Goal: Transaction & Acquisition: Purchase product/service

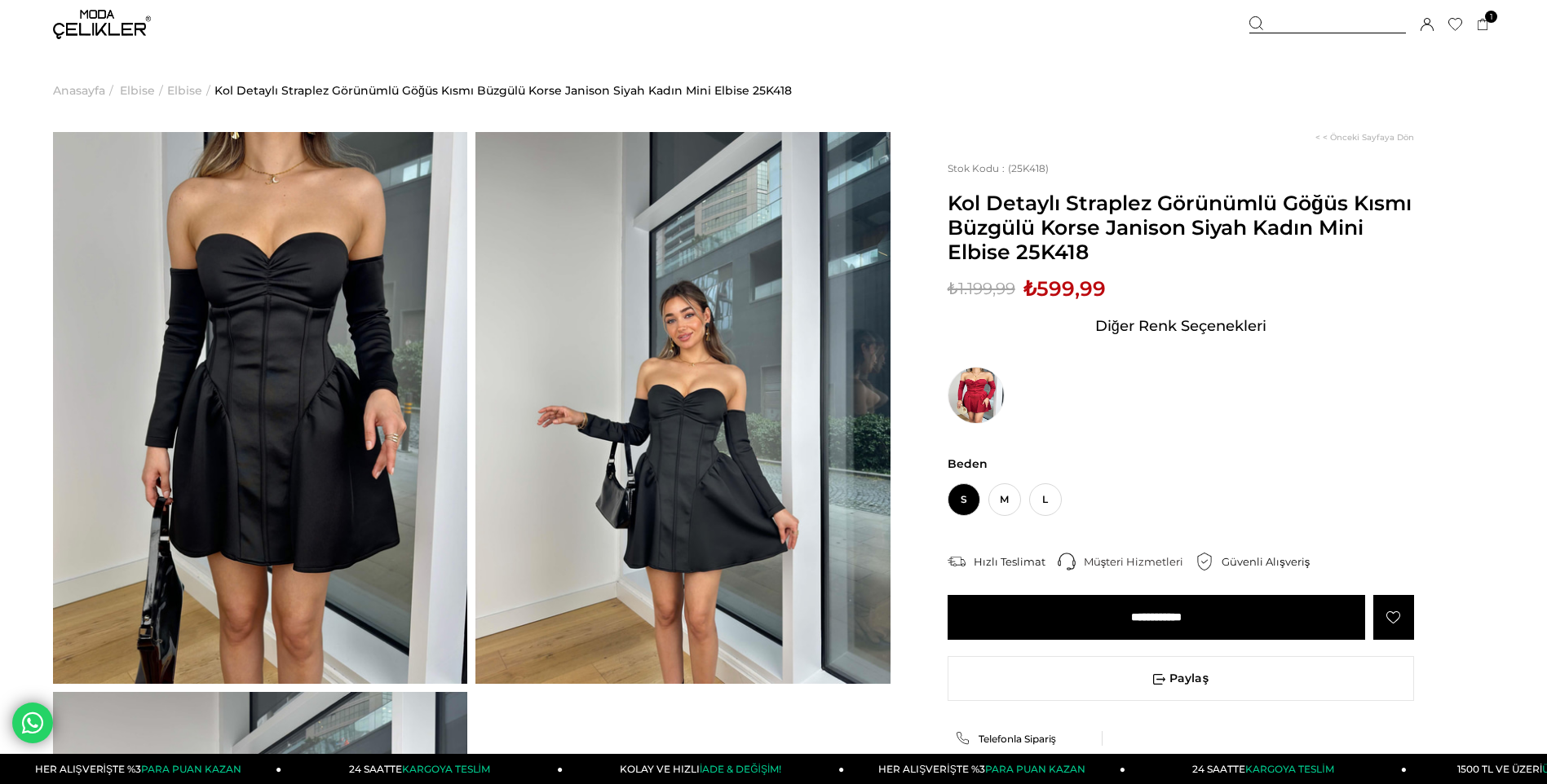
click at [77, 24] on img at bounding box center [101, 25] width 98 height 30
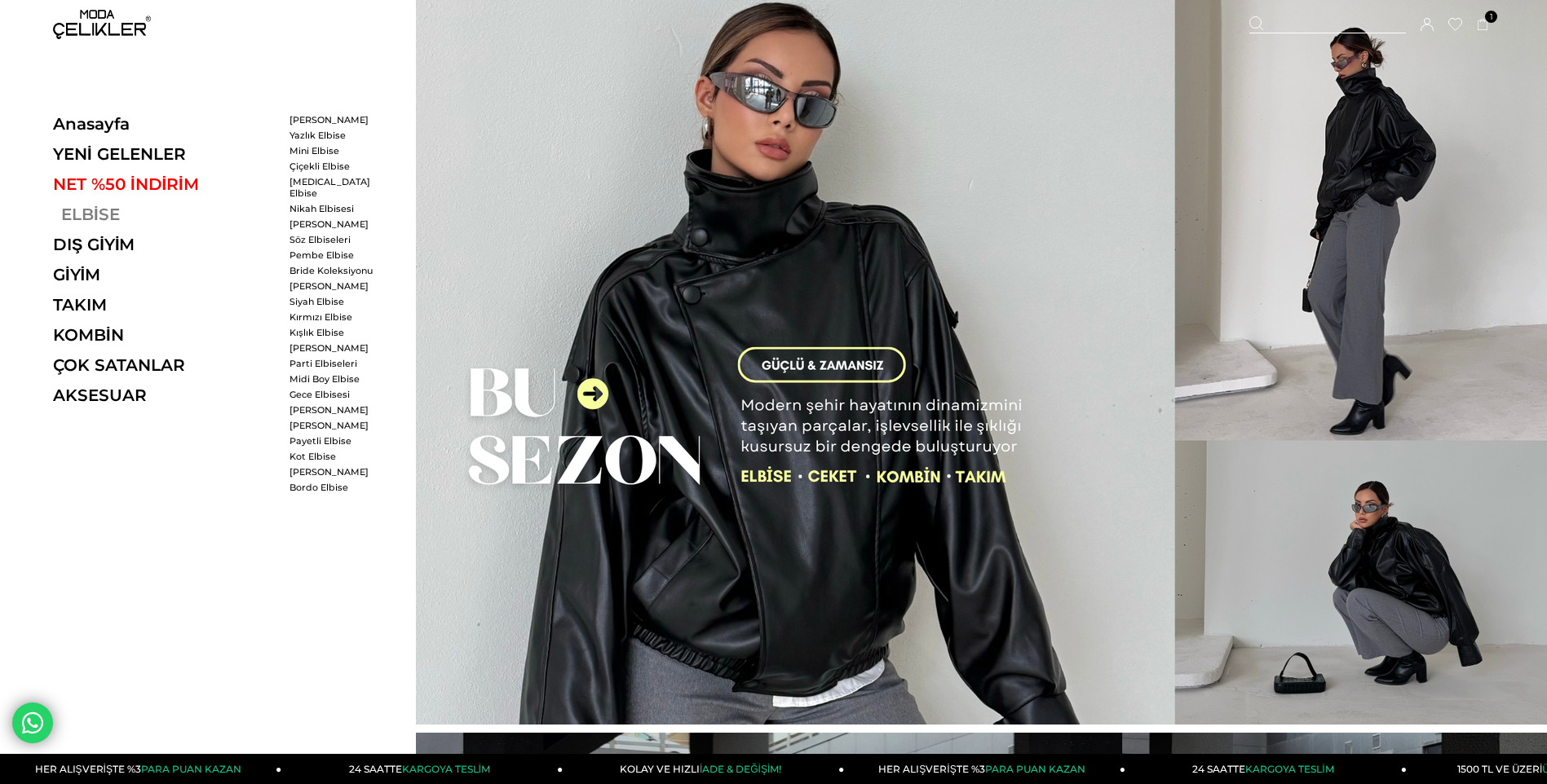
click at [78, 215] on link "ELBİSE" at bounding box center [165, 214] width 224 height 20
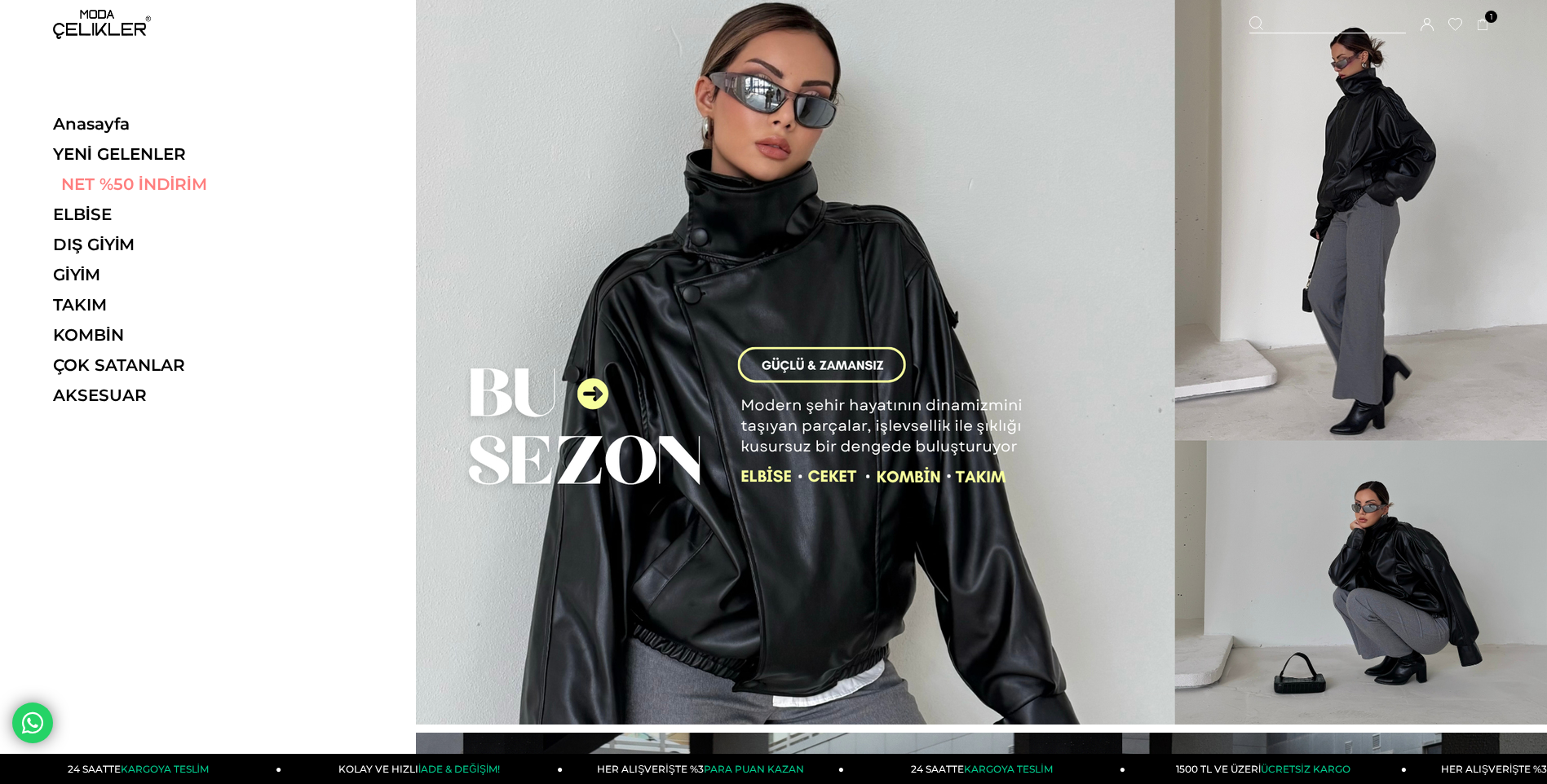
click at [118, 179] on link "NET %50 İNDİRİM" at bounding box center [165, 184] width 224 height 20
click at [124, 187] on link "NET %50 İNDİRİM" at bounding box center [165, 184] width 224 height 20
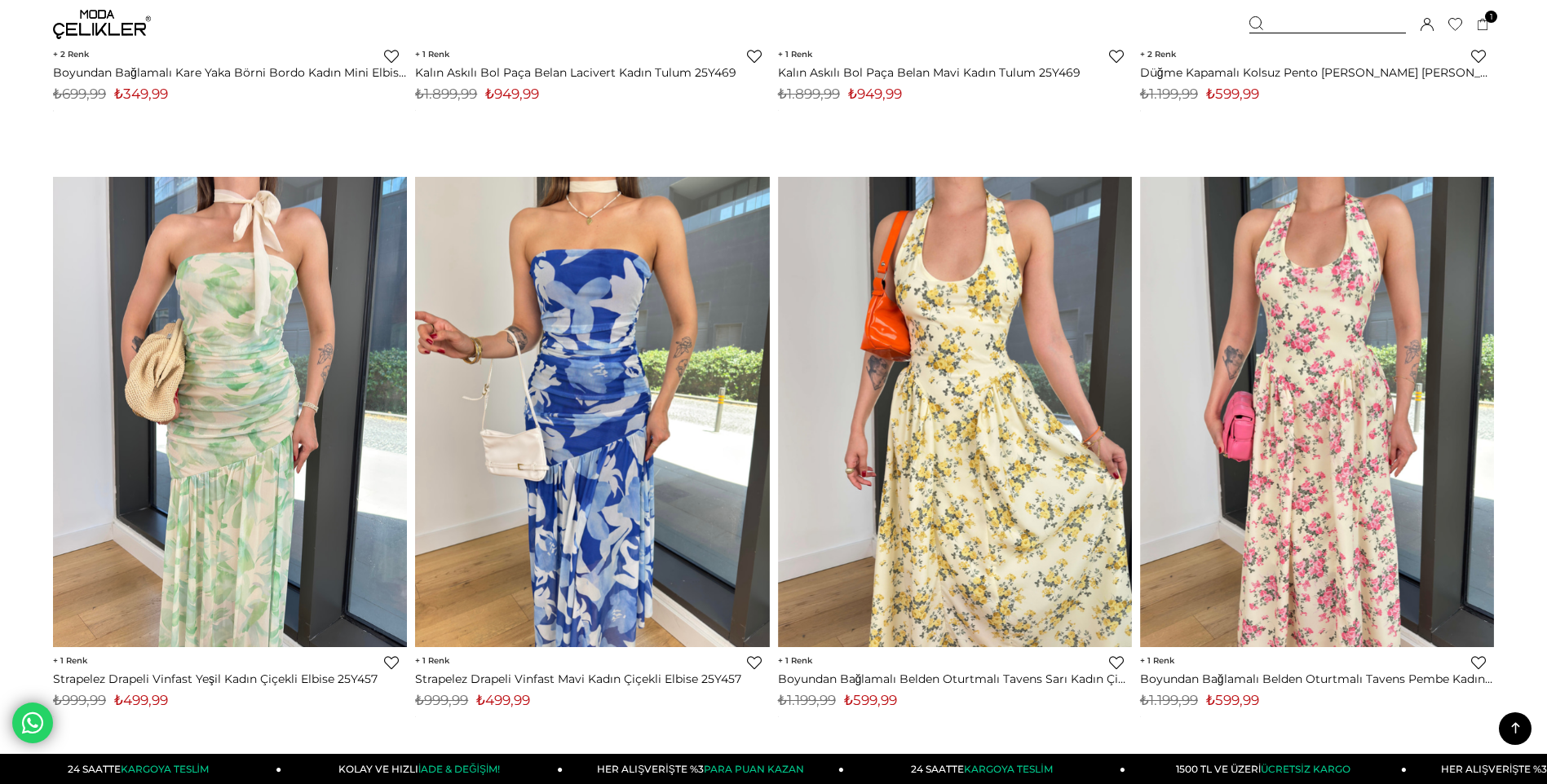
scroll to position [7419, 0]
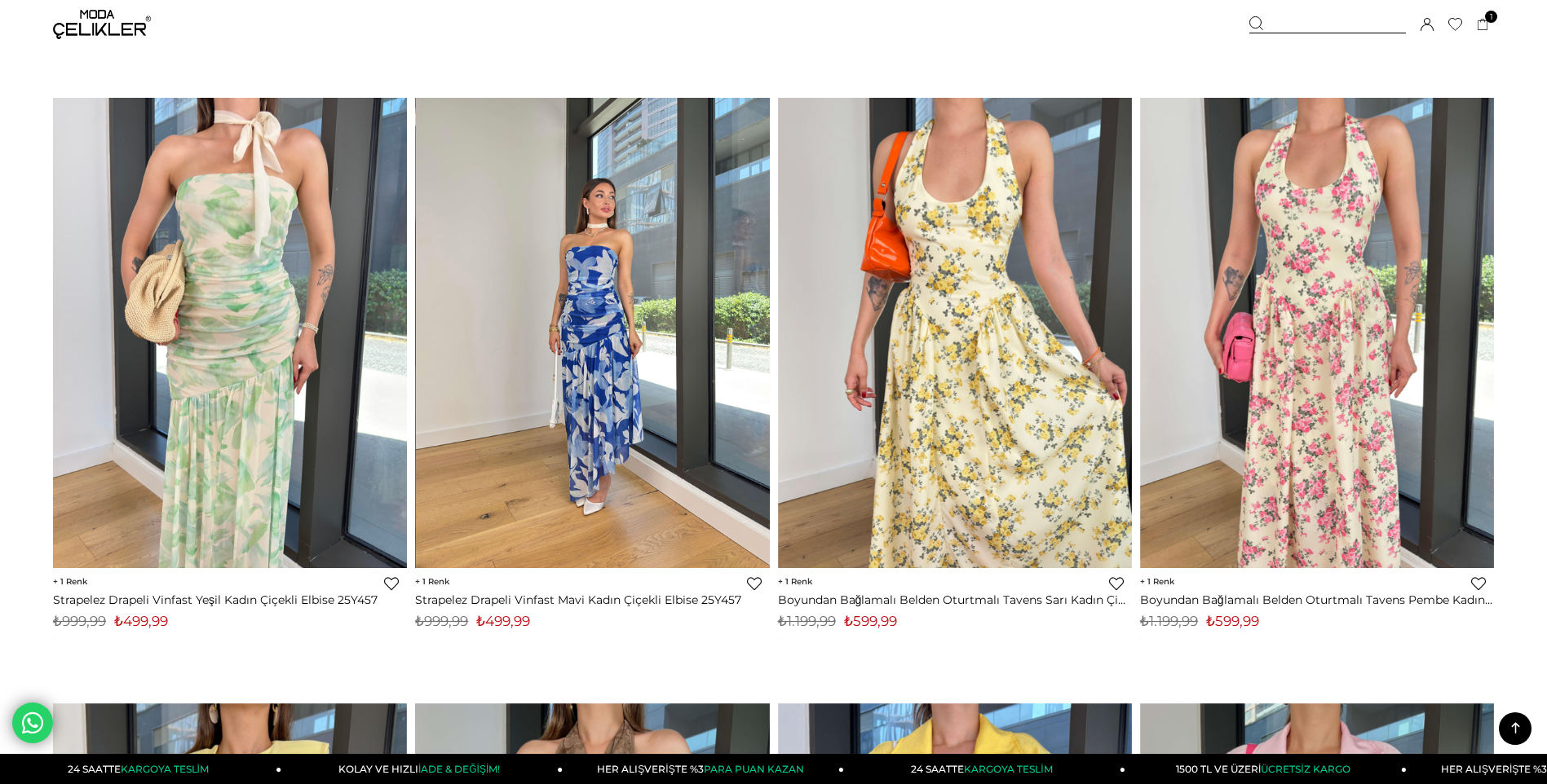
click at [605, 350] on img at bounding box center [593, 333] width 353 height 472
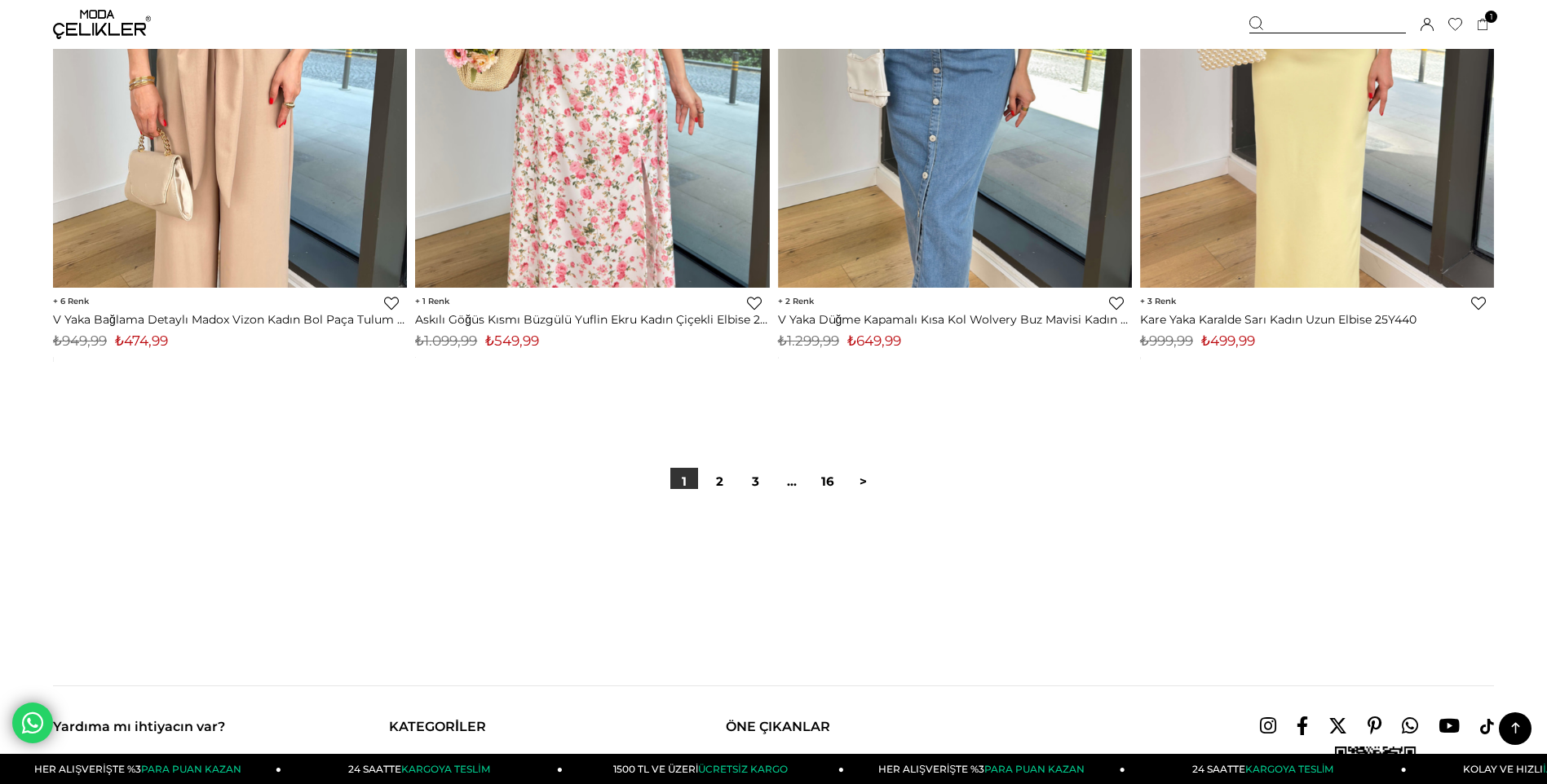
scroll to position [12001, 0]
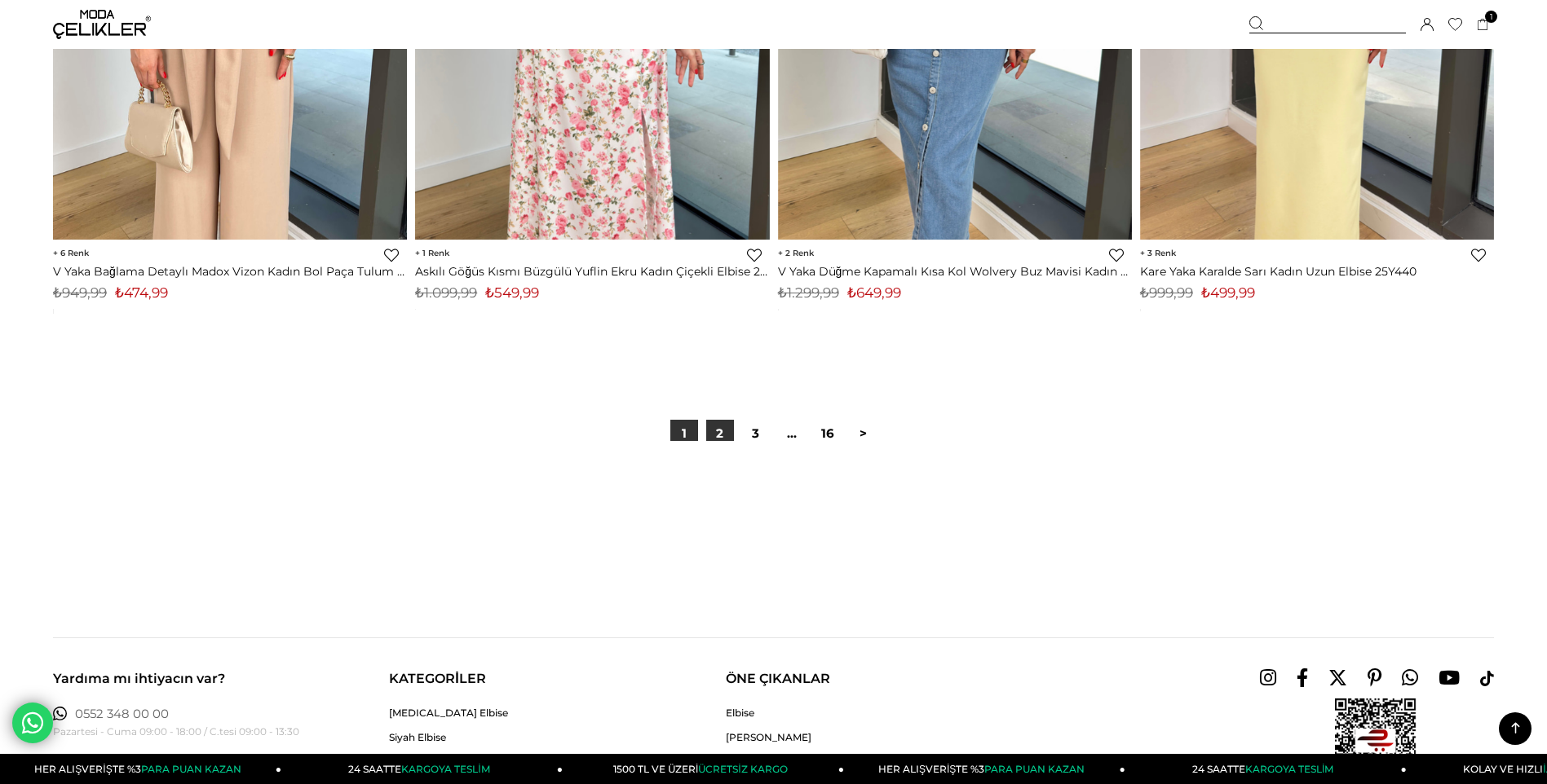
click at [720, 435] on link "2" at bounding box center [720, 433] width 28 height 28
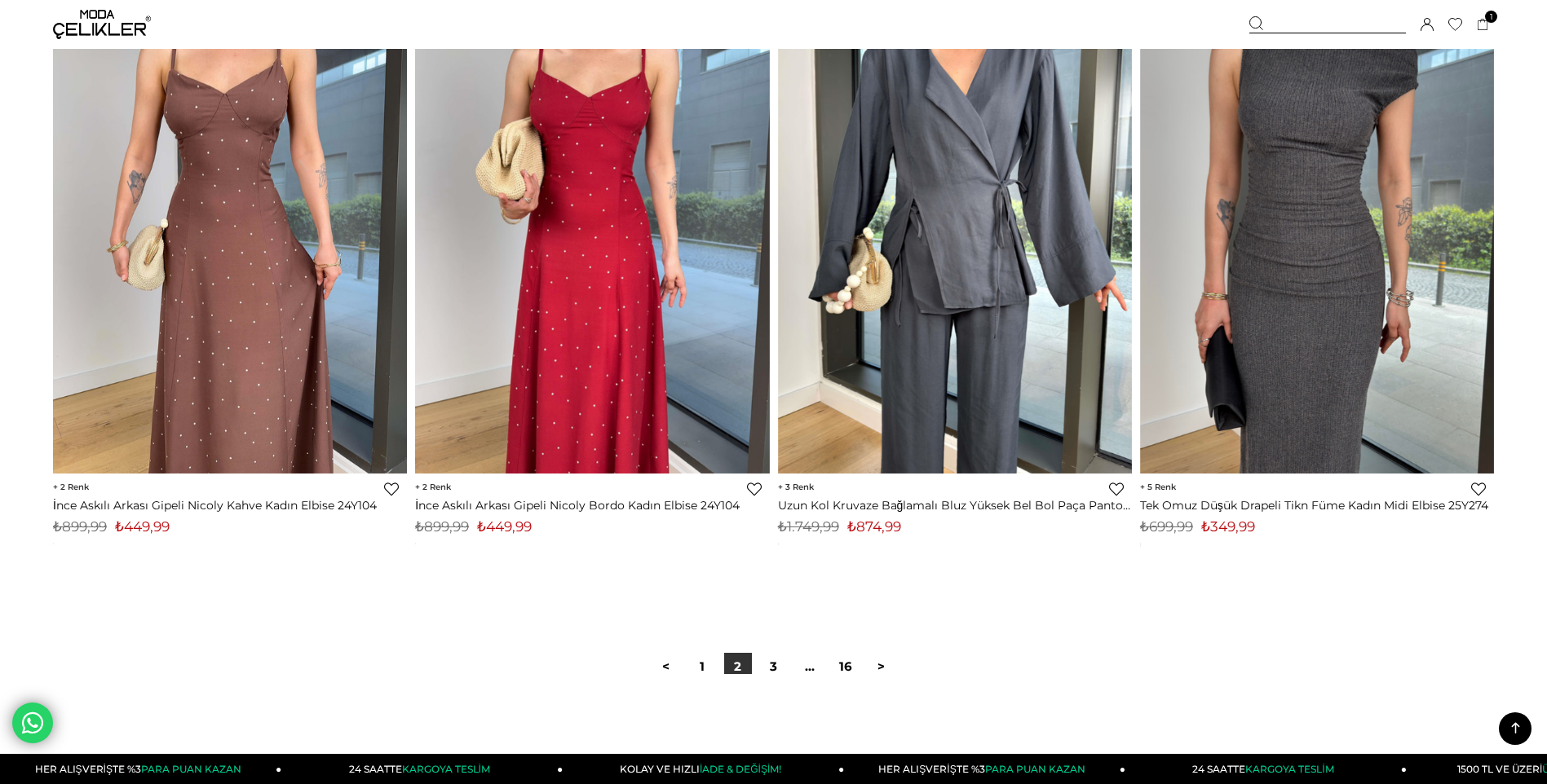
scroll to position [11903, 0]
